Goal: Information Seeking & Learning: Understand process/instructions

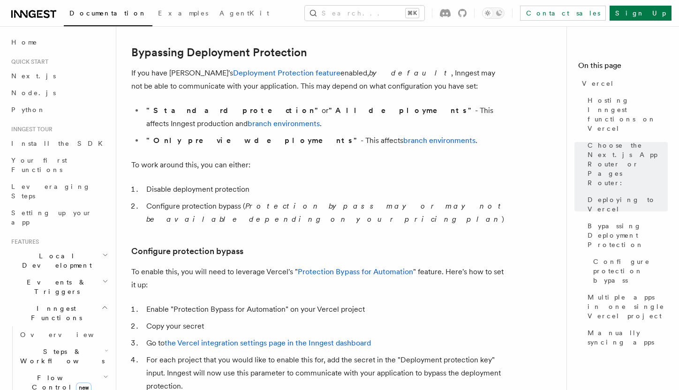
scroll to position [693, 0]
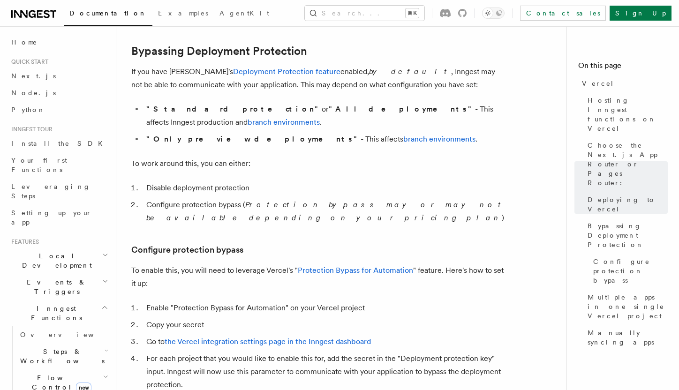
click at [322, 244] on h3 "Configure protection bypass" at bounding box center [318, 250] width 375 height 13
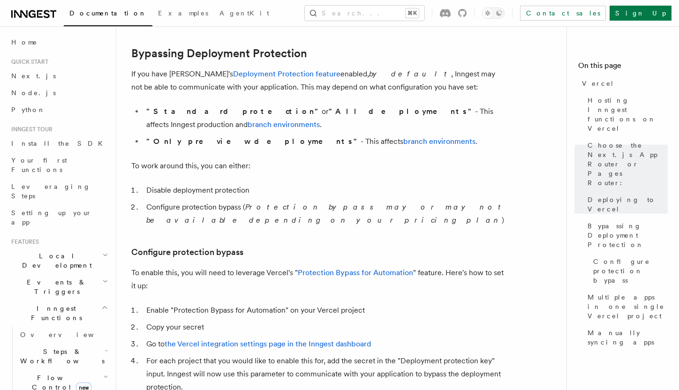
scroll to position [693, 0]
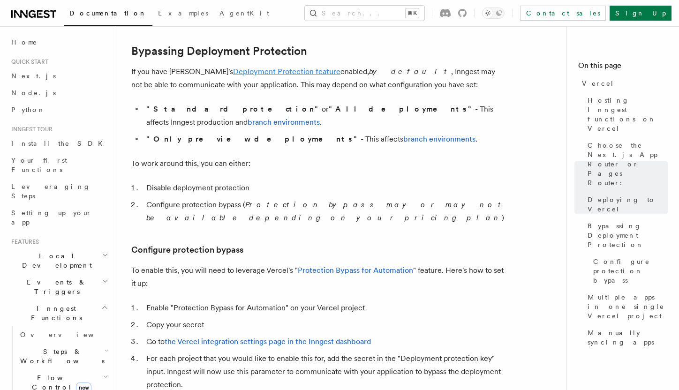
click at [261, 71] on link "Deployment Protection feature" at bounding box center [286, 71] width 107 height 9
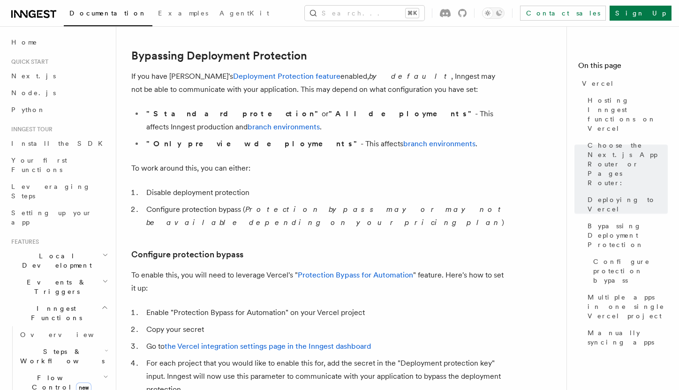
scroll to position [693, 0]
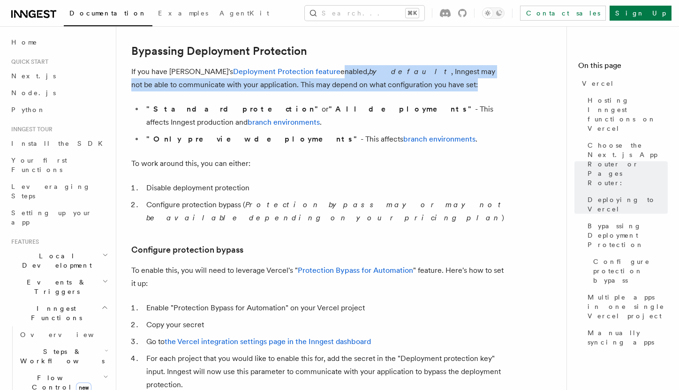
drag, startPoint x: 304, startPoint y: 74, endPoint x: 385, endPoint y: 84, distance: 82.2
click at [385, 84] on p "If you have Vercel's Deployment Protection feature enabled, by default , Innges…" at bounding box center [318, 78] width 375 height 26
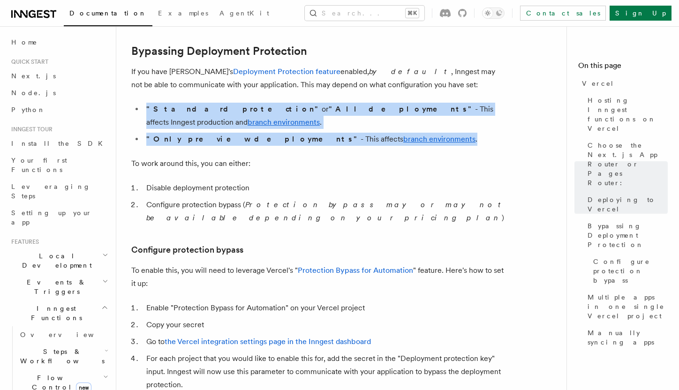
drag, startPoint x: 387, startPoint y: 87, endPoint x: 389, endPoint y: 125, distance: 38.1
click at [389, 125] on article "Platform Deployment Cloud Providers Setup Vercel Inngest enables you to host yo…" at bounding box center [345, 325] width 428 height 1955
click at [389, 133] on li ""Only preview deployments" - This affects branch environments ." at bounding box center [325, 139] width 363 height 13
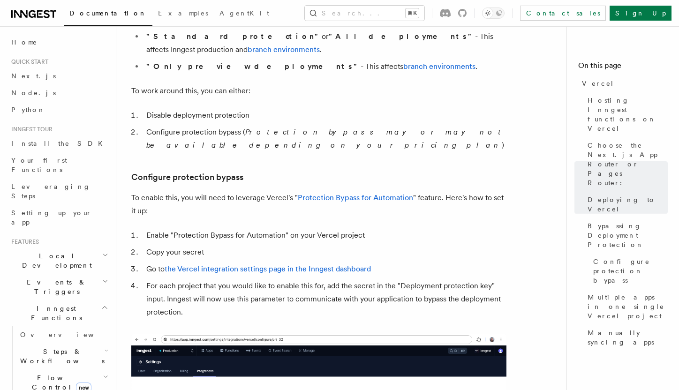
scroll to position [773, 0]
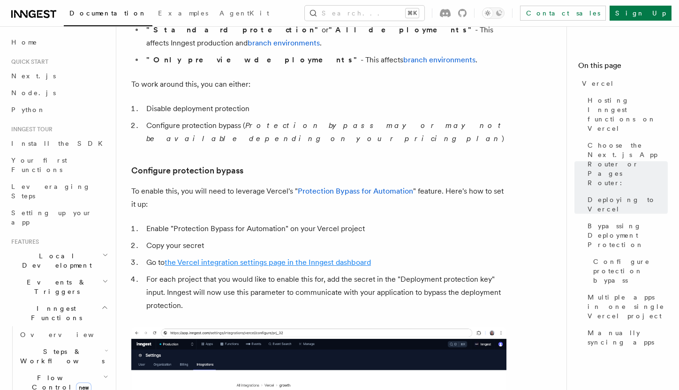
click at [304, 258] on link "the Vercel integration settings page in the Inngest dashboard" at bounding box center [268, 262] width 206 height 9
